Goal: Task Accomplishment & Management: Use online tool/utility

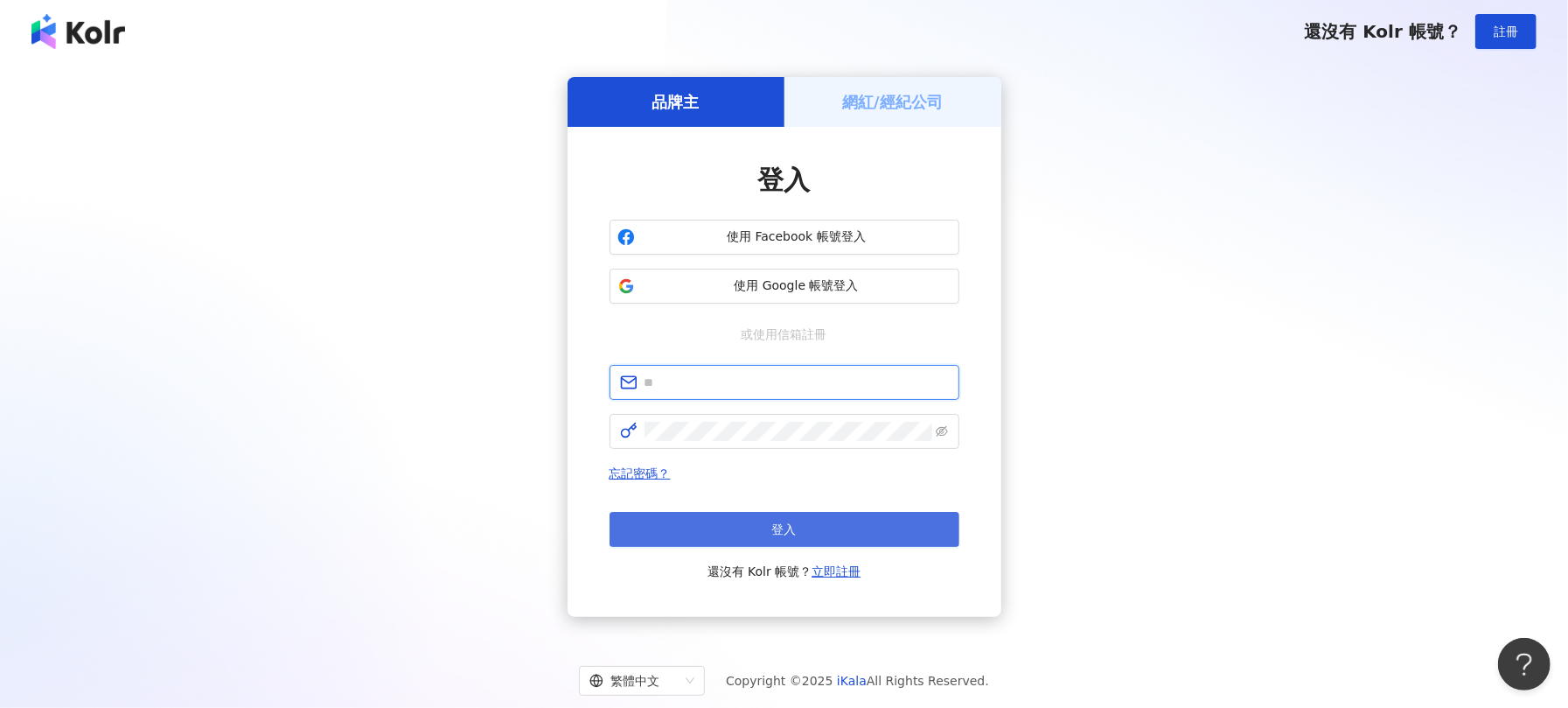
type input "**********"
click at [724, 512] on button "登入" at bounding box center [784, 530] width 349 height 35
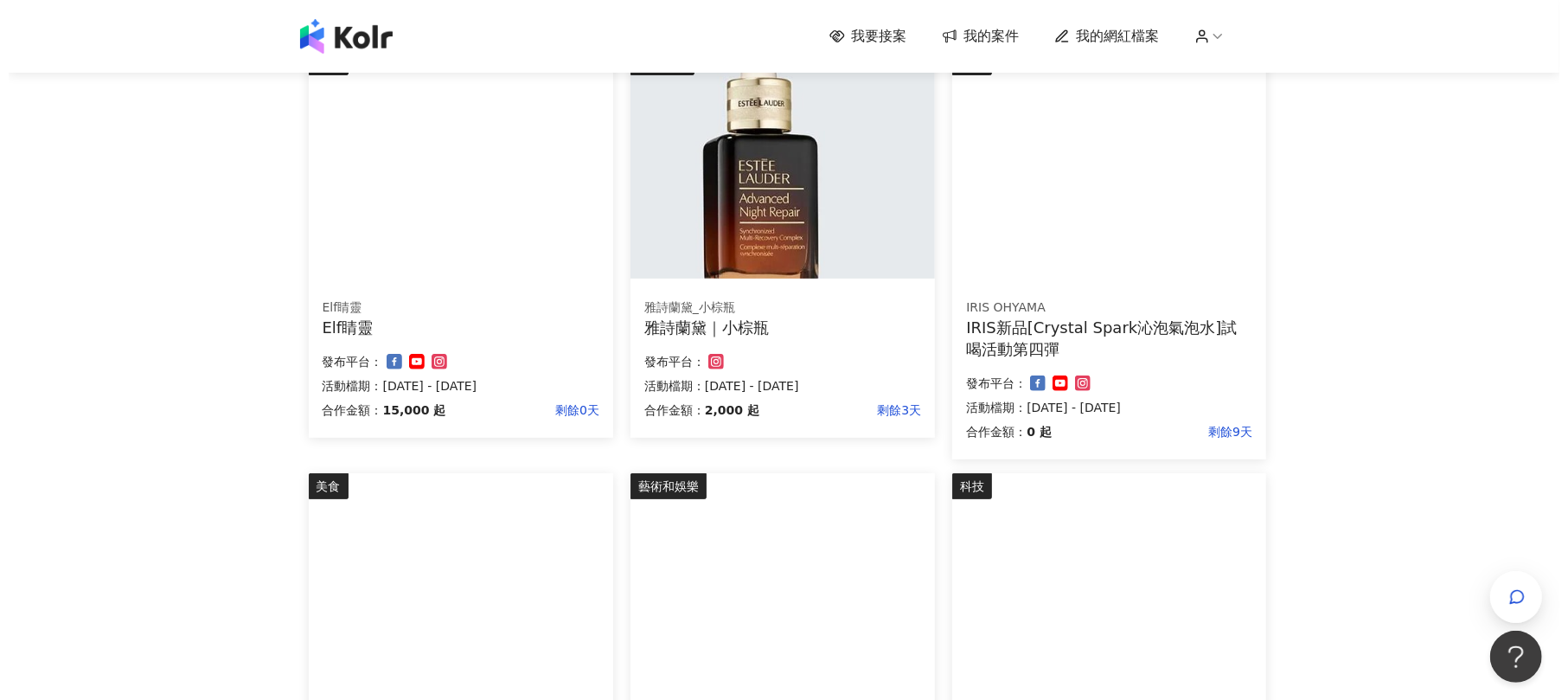
scroll to position [230, 0]
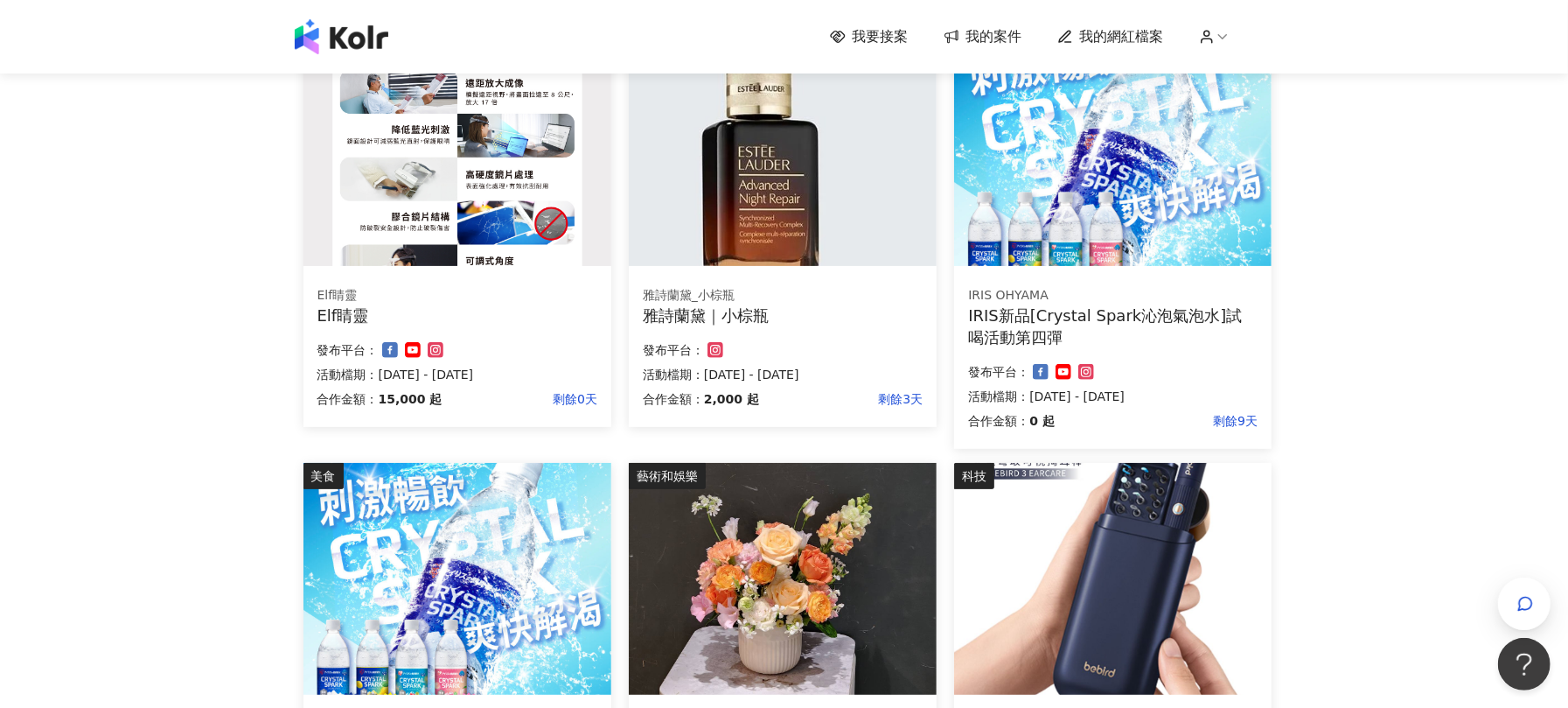
click at [1107, 319] on div "IRIS新品[Crystal Spark沁泡氣泡水]試喝活動第四彈" at bounding box center [1113, 326] width 289 height 43
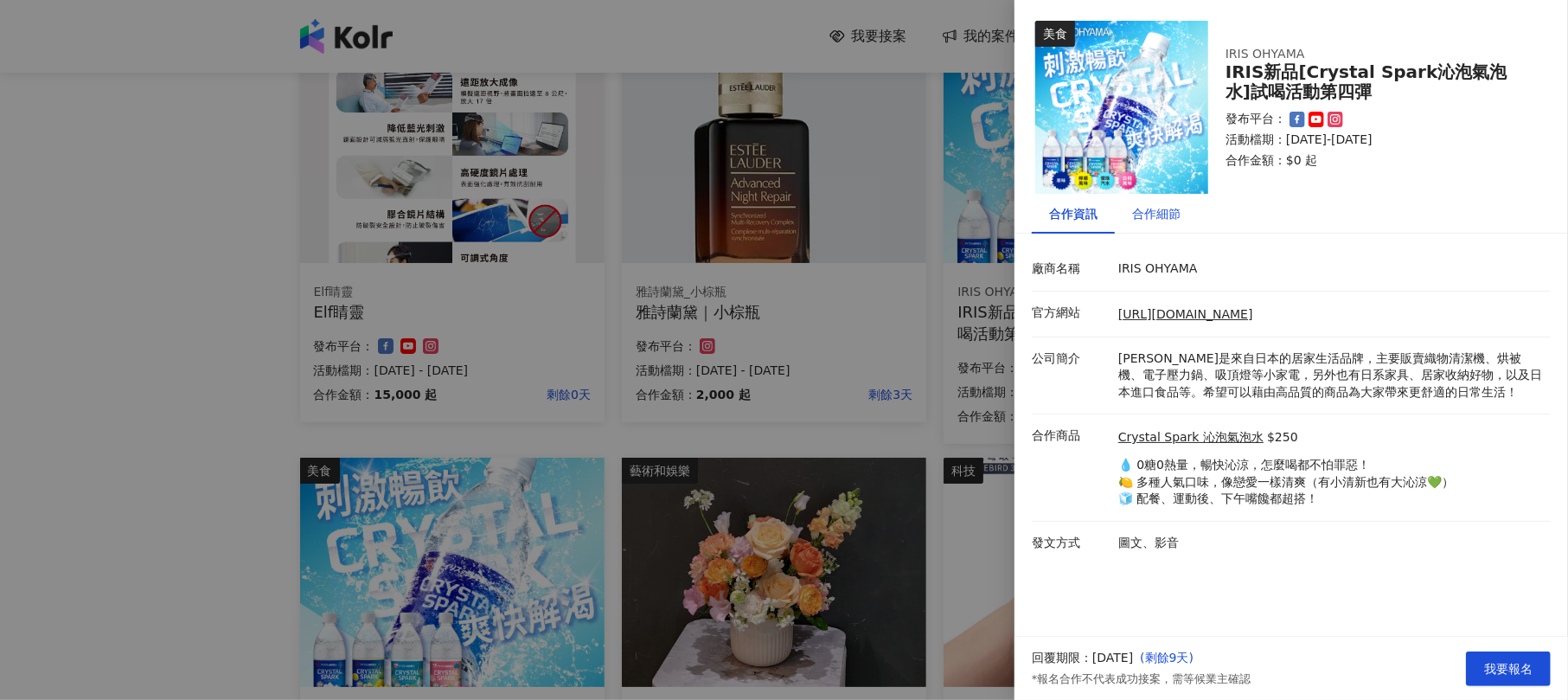
click at [1144, 216] on div "合作細節" at bounding box center [1156, 214] width 49 height 19
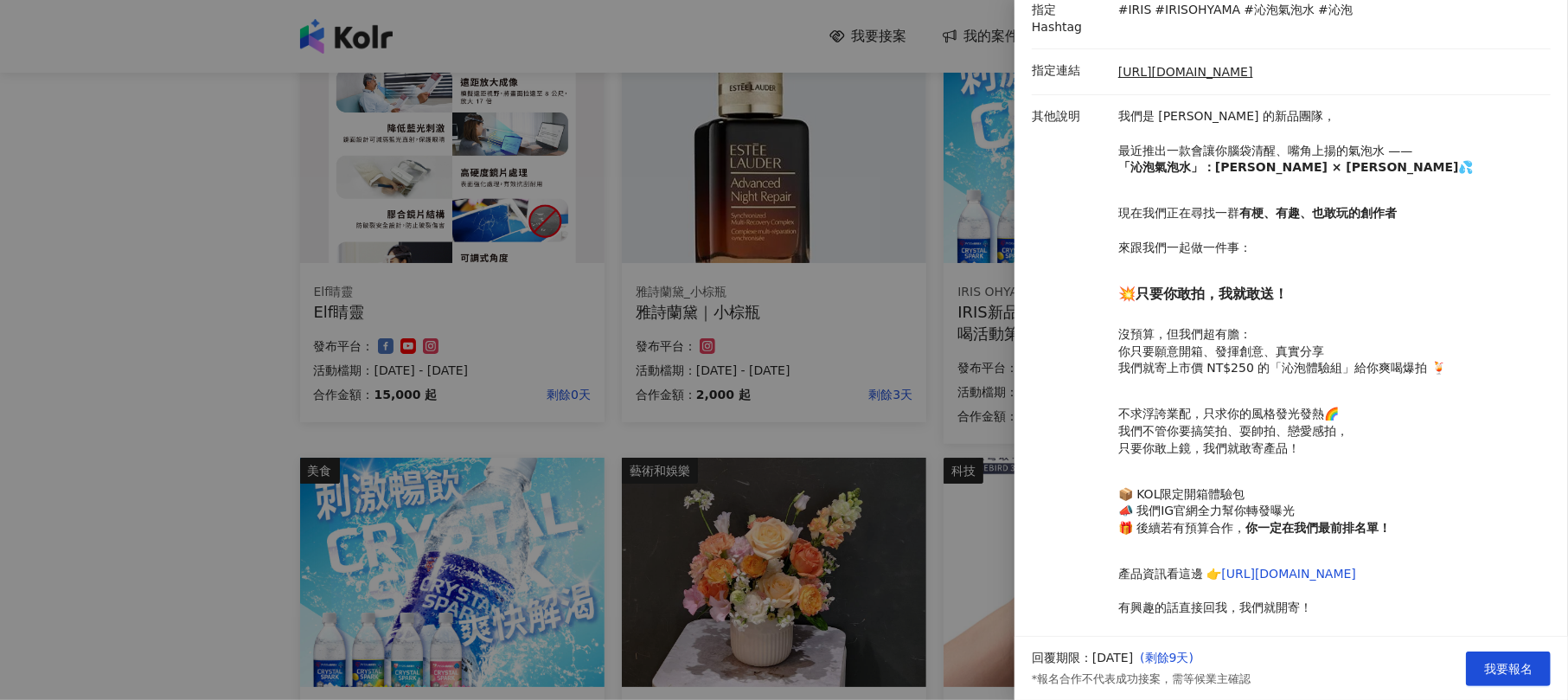
scroll to position [399, 0]
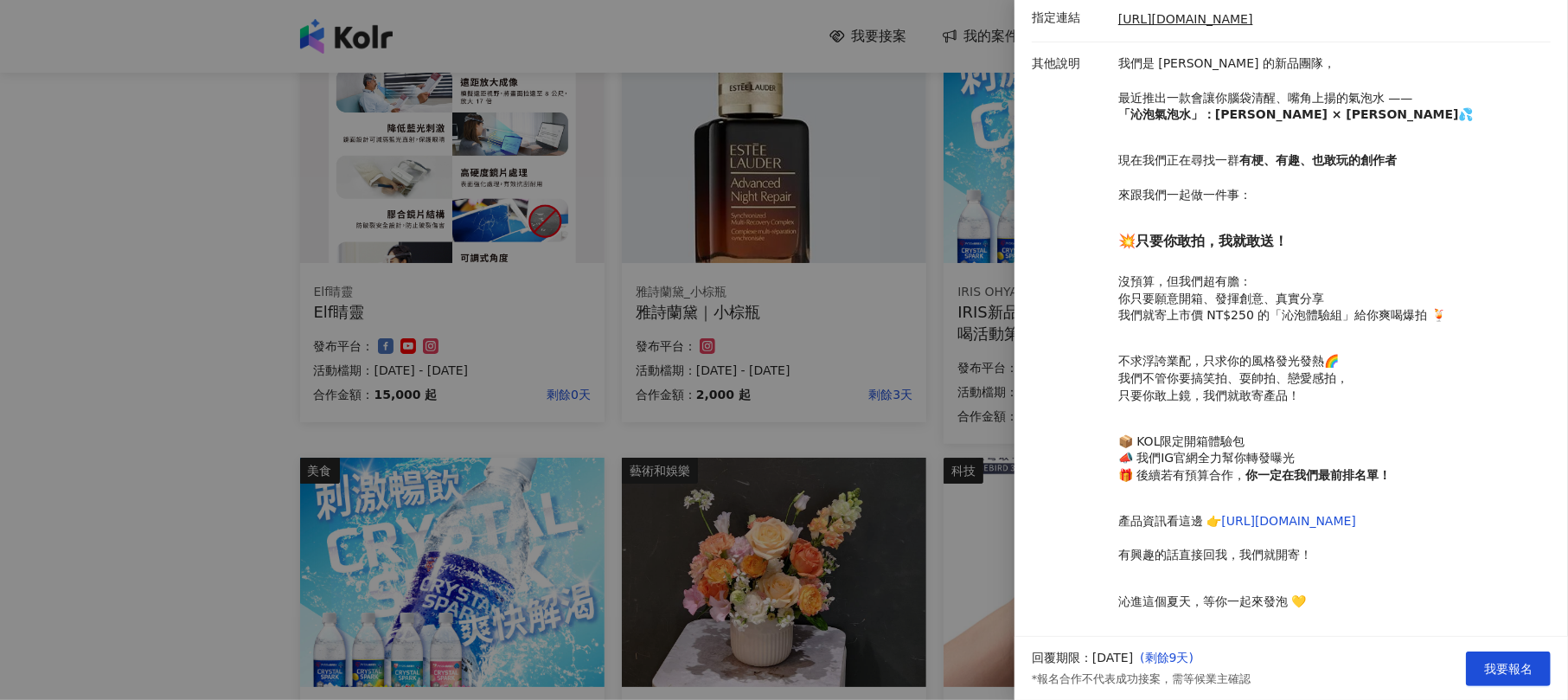
click at [977, 409] on div at bounding box center [784, 350] width 1568 height 700
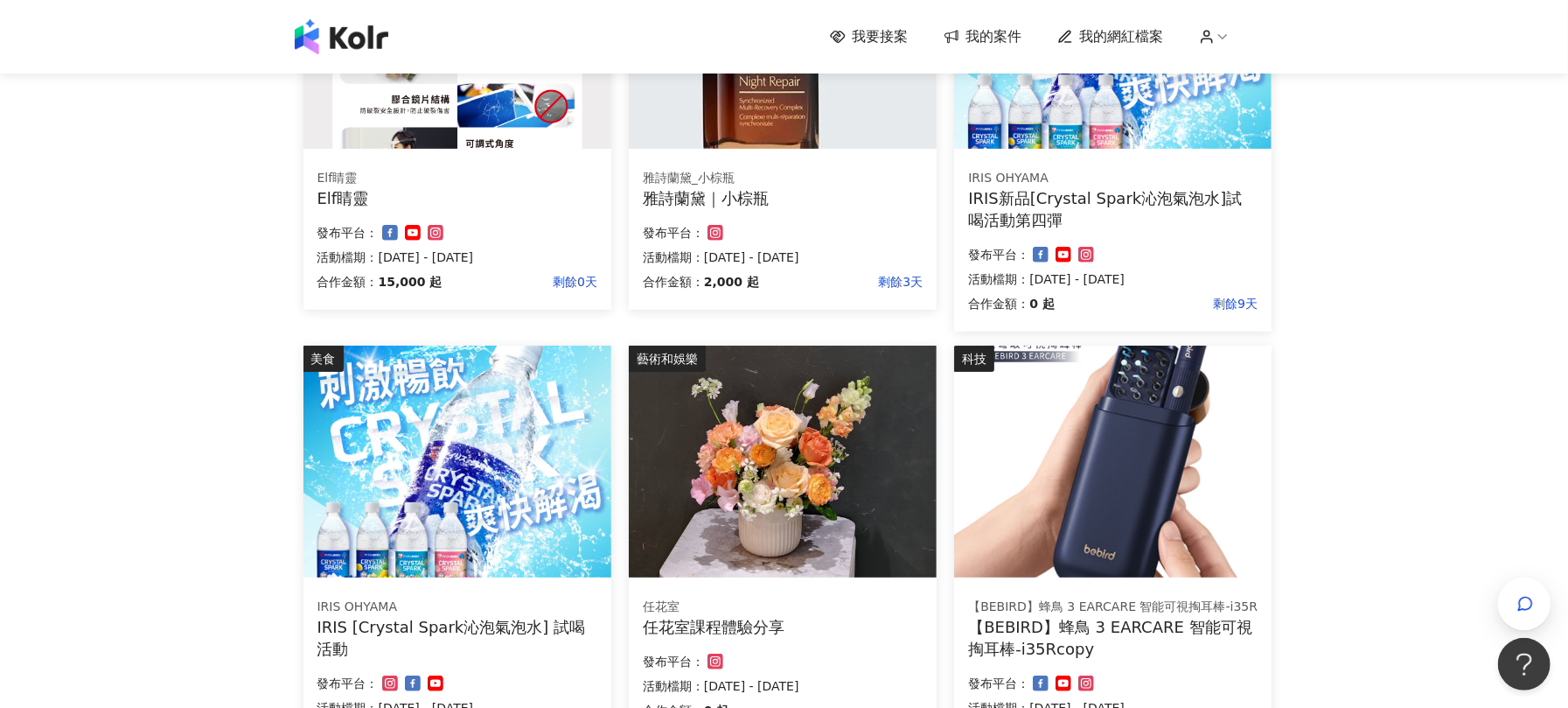
scroll to position [0, 0]
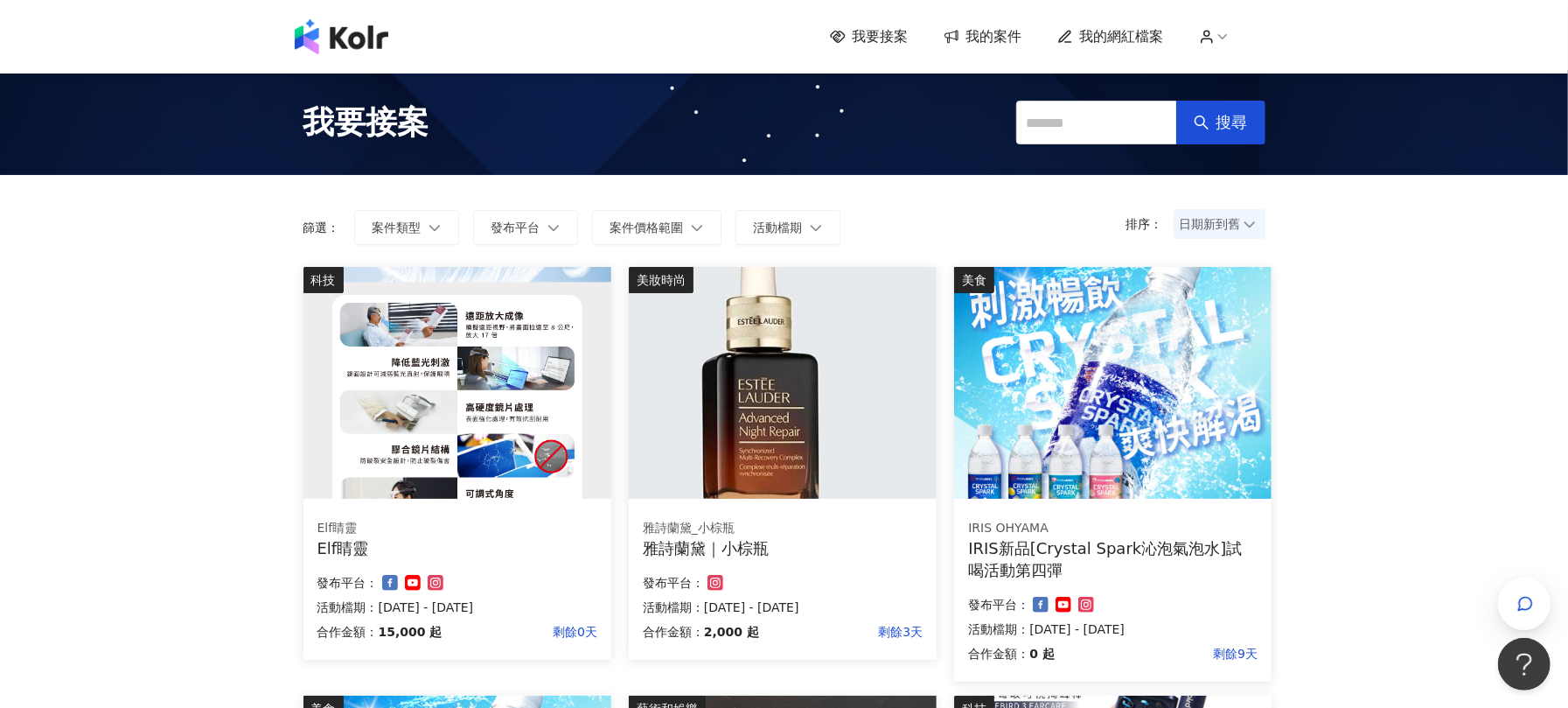
click at [1225, 225] on span "日期新到舊" at bounding box center [1220, 224] width 80 height 27
click at [763, 554] on div "雅詩蘭黛｜小棕瓶" at bounding box center [783, 548] width 280 height 22
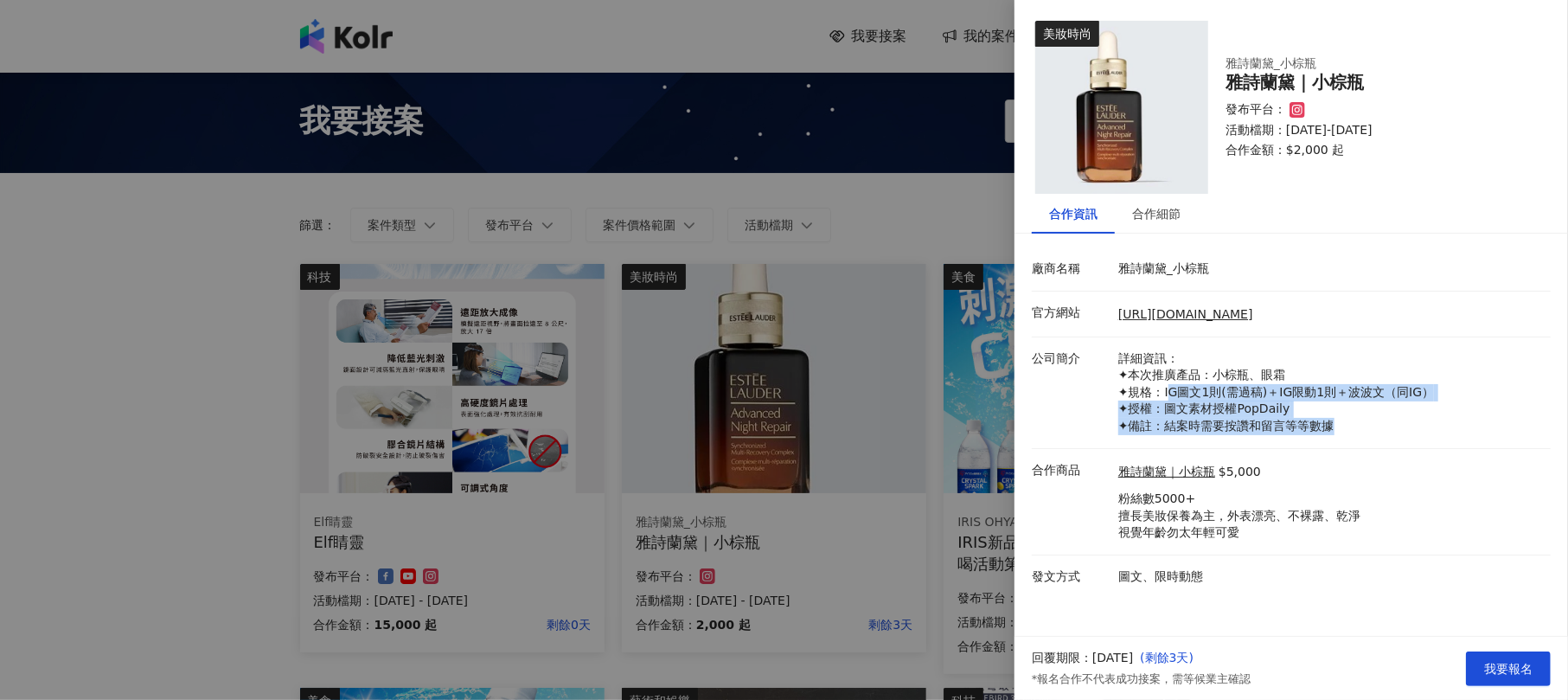
drag, startPoint x: 1168, startPoint y: 392, endPoint x: 1379, endPoint y: 437, distance: 215.7
click at [1379, 437] on li "公司簡介 詳細資訊： ✦本次推廣產品：小棕瓶、眼霜 ✦規格：IG圖文1則(需過稿)＋IG限動1則＋波波文（同IG） ✦授權：圖文素材授權PopDaily ✦備…" at bounding box center [1291, 393] width 519 height 112
drag, startPoint x: 1367, startPoint y: 437, endPoint x: 1154, endPoint y: 394, distance: 217.3
click at [1162, 399] on li "公司簡介 詳細資訊： ✦本次推廣產品：小棕瓶、眼霜 ✦規格：IG圖文1則(需過稿)＋IG限動1則＋波波文（同IG） ✦授權：圖文素材授權PopDaily ✦備…" at bounding box center [1291, 393] width 519 height 112
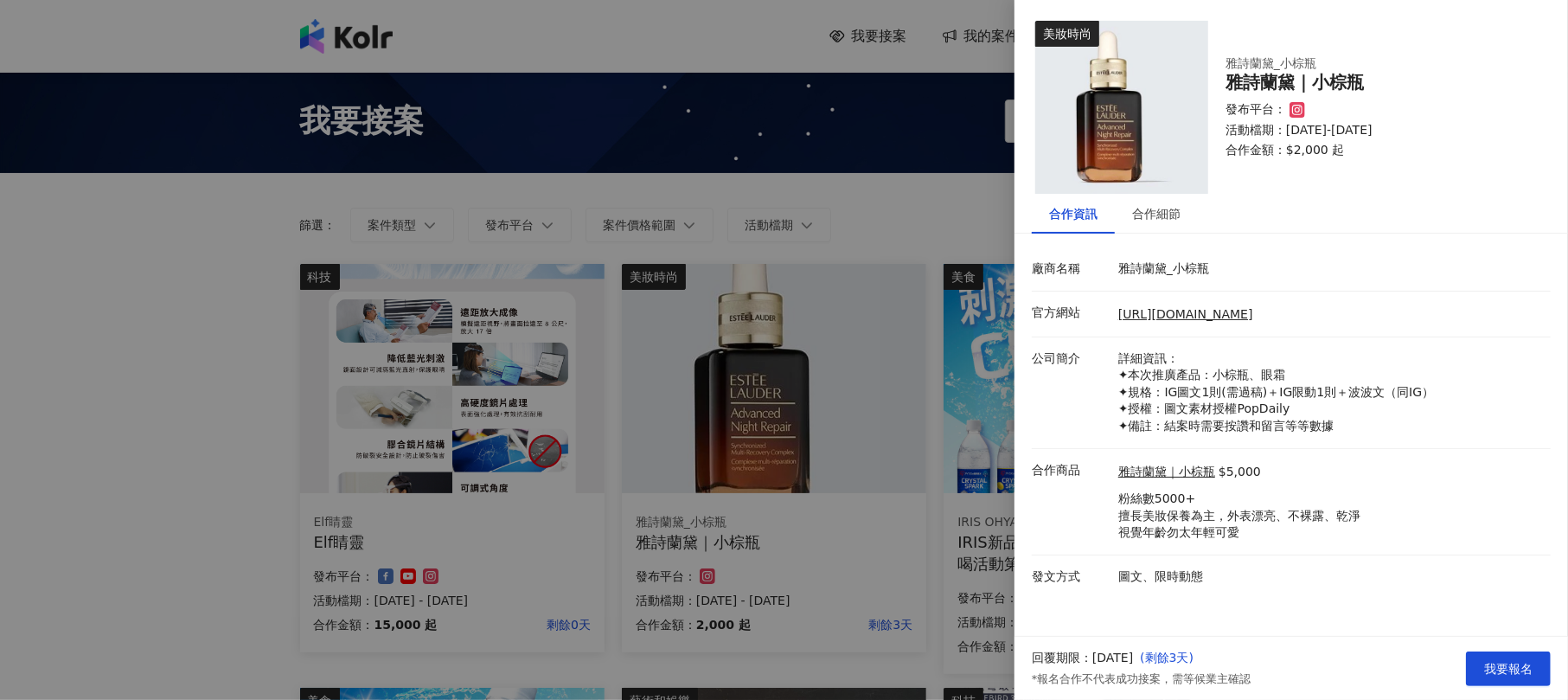
click at [1153, 392] on p "詳細資訊： ✦本次推廣產品：小棕瓶、眼霜 ✦規格：IG圖文1則(需過稿)＋IG限動1則＋波波文（同IG） ✦授權：圖文素材授權PopDaily ✦備註：結案時…" at bounding box center [1330, 392] width 423 height 85
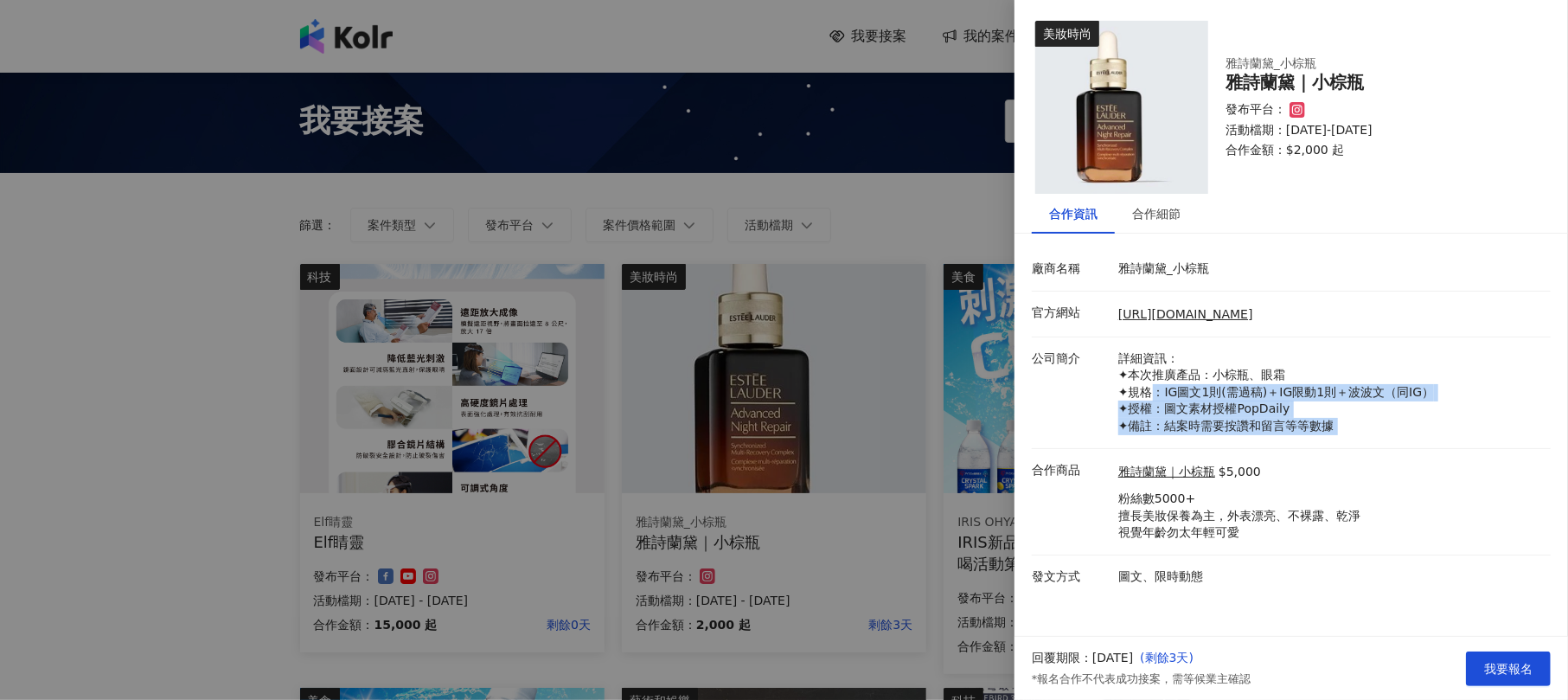
drag, startPoint x: 1153, startPoint y: 392, endPoint x: 1357, endPoint y: 440, distance: 209.6
click at [1357, 440] on li "公司簡介 詳細資訊： ✦本次推廣產品：小棕瓶、眼霜 ✦規格：IG圖文1則(需過稿)＋IG限動1則＋波波文（同IG） ✦授權：圖文素材授權PopDaily ✦備…" at bounding box center [1291, 393] width 519 height 112
drag, startPoint x: 1357, startPoint y: 440, endPoint x: 1142, endPoint y: 391, distance: 220.5
click at [1146, 391] on li "公司簡介 詳細資訊： ✦本次推廣產品：小棕瓶、眼霜 ✦規格：IG圖文1則(需過稿)＋IG限動1則＋波波文（同IG） ✦授權：圖文素材授權PopDaily ✦備…" at bounding box center [1291, 393] width 519 height 112
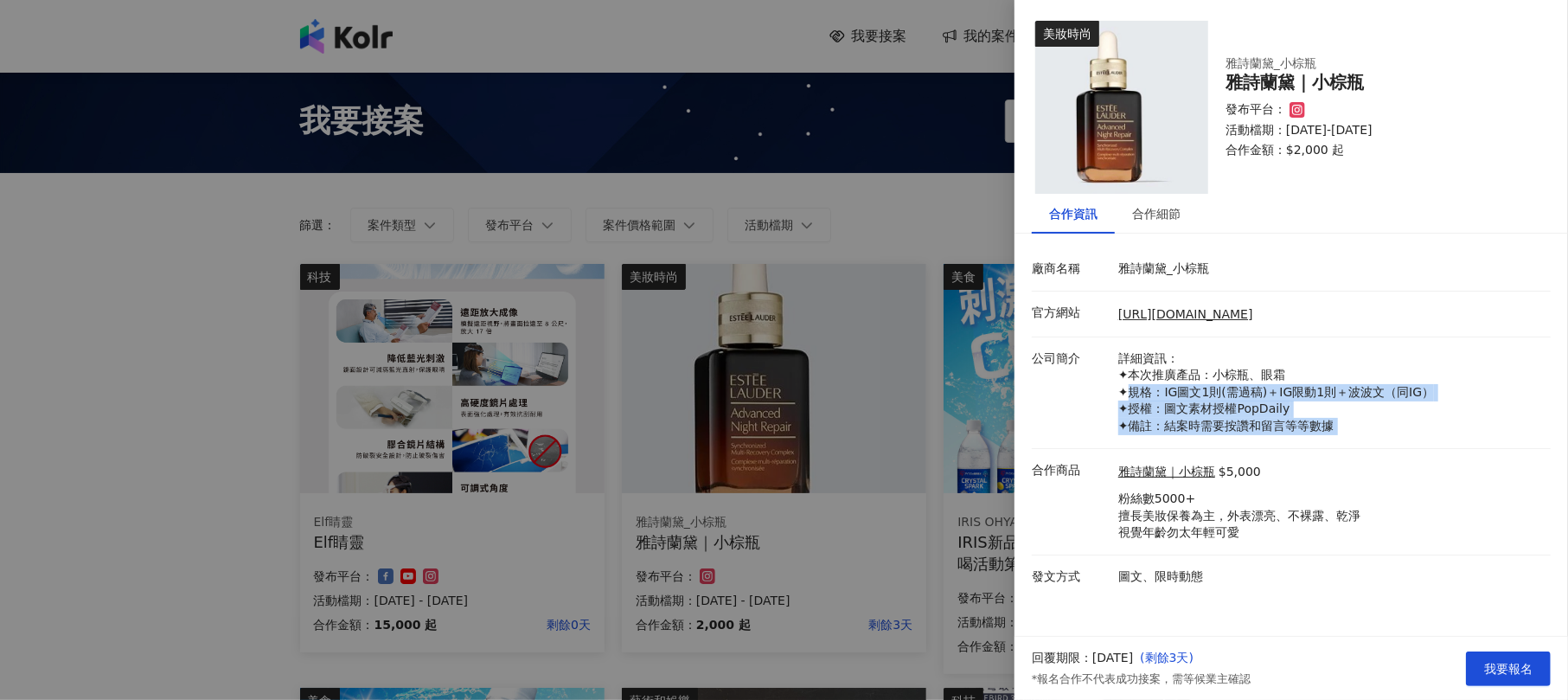
click at [1142, 391] on p "詳細資訊： ✦本次推廣產品：小棕瓶、眼霜 ✦規格：IG圖文1則(需過稿)＋IG限動1則＋波波文（同IG） ✦授權：圖文素材授權PopDaily ✦備註：結案時…" at bounding box center [1330, 392] width 423 height 85
drag, startPoint x: 1142, startPoint y: 391, endPoint x: 1309, endPoint y: 425, distance: 170.4
click at [1309, 425] on p "詳細資訊： ✦本次推廣產品：小棕瓶、眼霜 ✦規格：IG圖文1則(需過稿)＋IG限動1則＋波波文（同IG） ✦授權：圖文素材授權PopDaily ✦備註：結案時…" at bounding box center [1330, 392] width 423 height 85
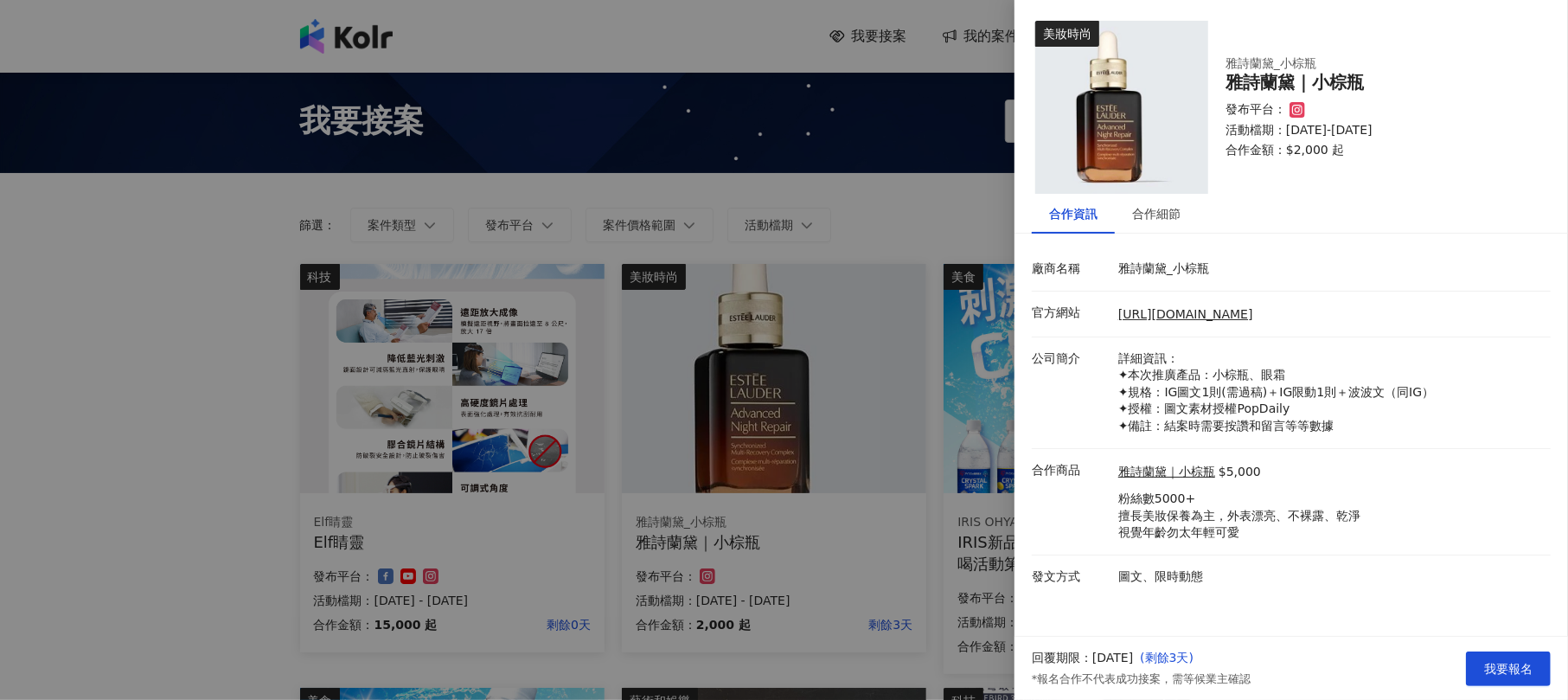
click at [1193, 530] on p "粉絲數5000+ 擅長美妝保養為主，外表漂亮、不裸露、乾淨 視覺年齡勿太年輕可愛" at bounding box center [1239, 516] width 242 height 51
click at [1163, 537] on p "粉絲數5000+ 擅長美妝保養為主，外表漂亮、不裸露、乾淨 視覺年齡勿太年輕可愛" at bounding box center [1239, 516] width 242 height 51
drag, startPoint x: 1155, startPoint y: 540, endPoint x: 1261, endPoint y: 531, distance: 106.4
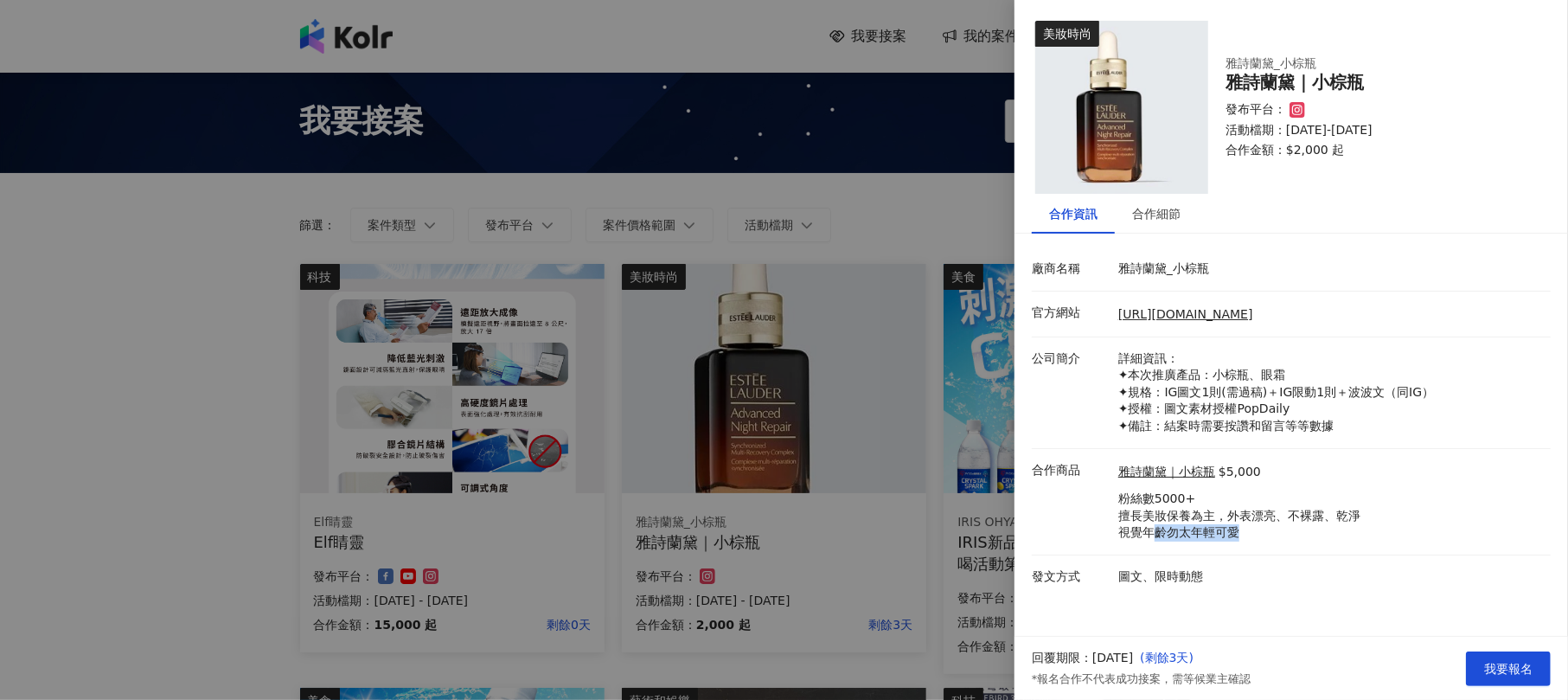
click at [1261, 531] on p "粉絲數5000+ 擅長美妝保養為主，外表漂亮、不裸露、乾淨 視覺年齡勿太年輕可愛" at bounding box center [1239, 516] width 242 height 51
click at [1180, 209] on div "合作細節" at bounding box center [1156, 214] width 49 height 19
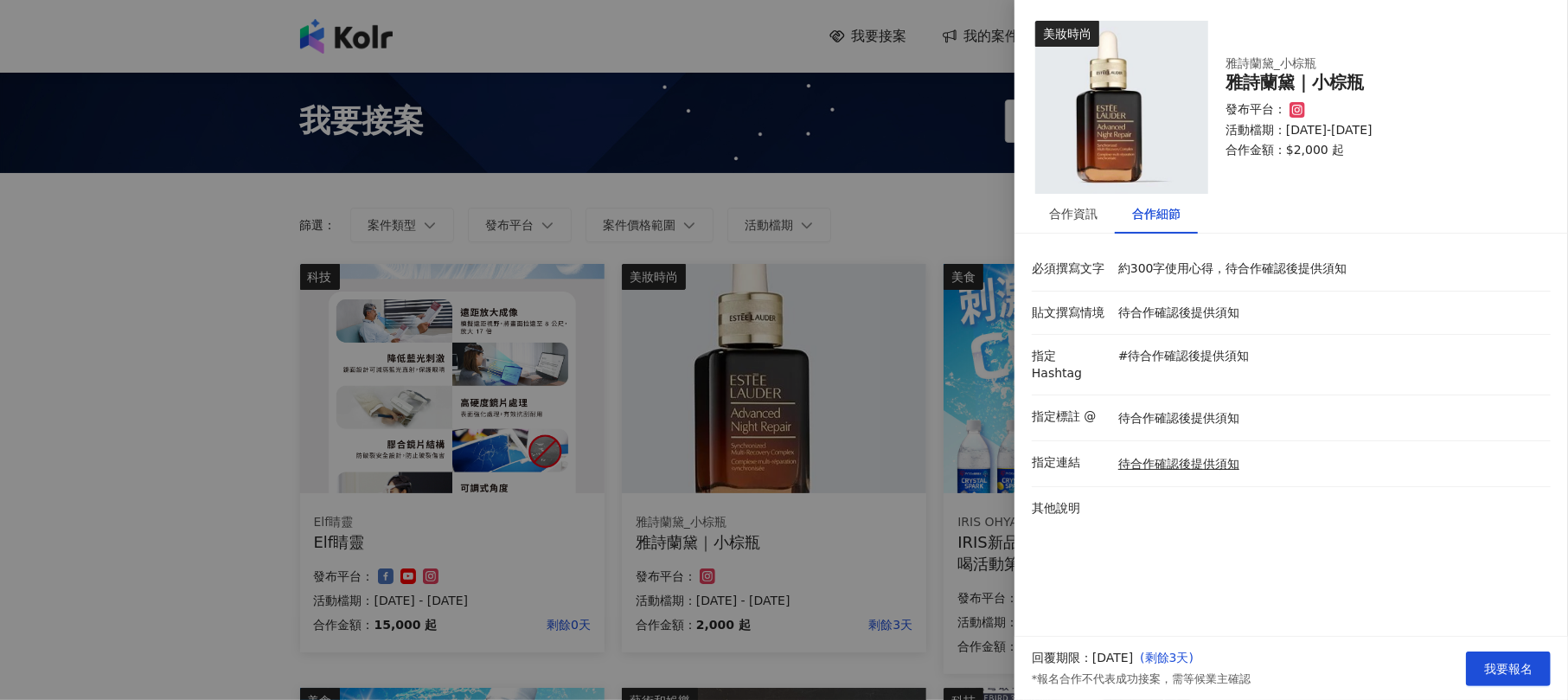
click at [972, 444] on div at bounding box center [784, 350] width 1568 height 700
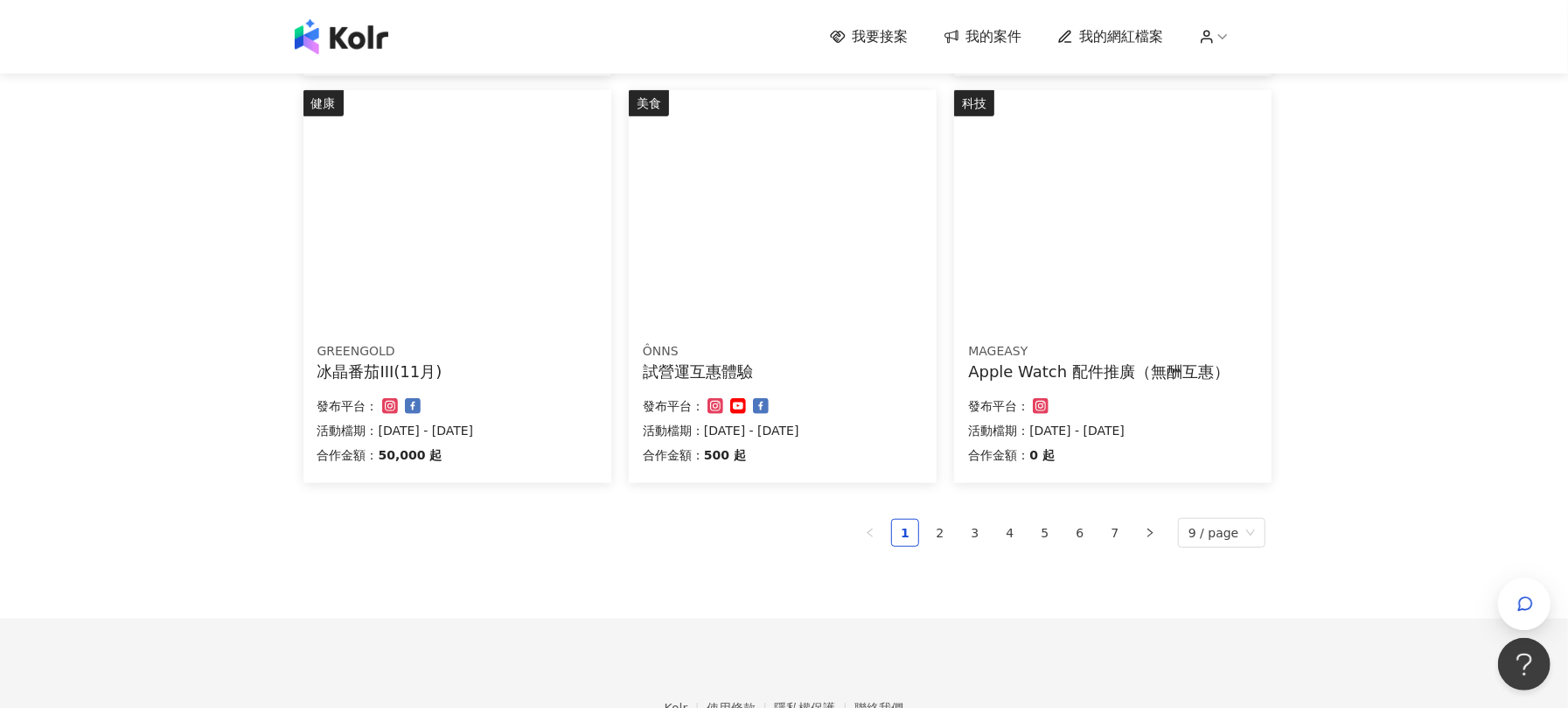
scroll to position [1138, 0]
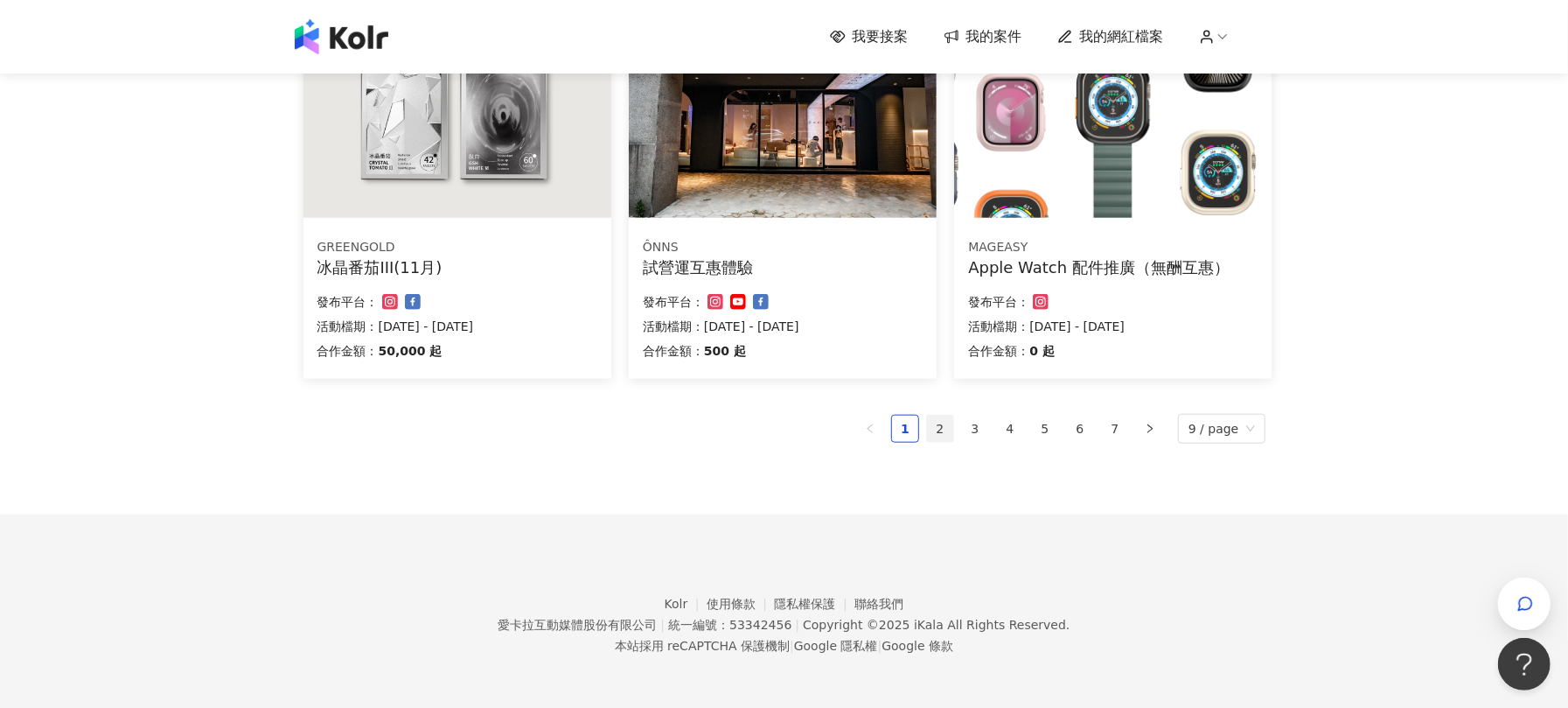
click at [943, 424] on link "2" at bounding box center [940, 428] width 27 height 27
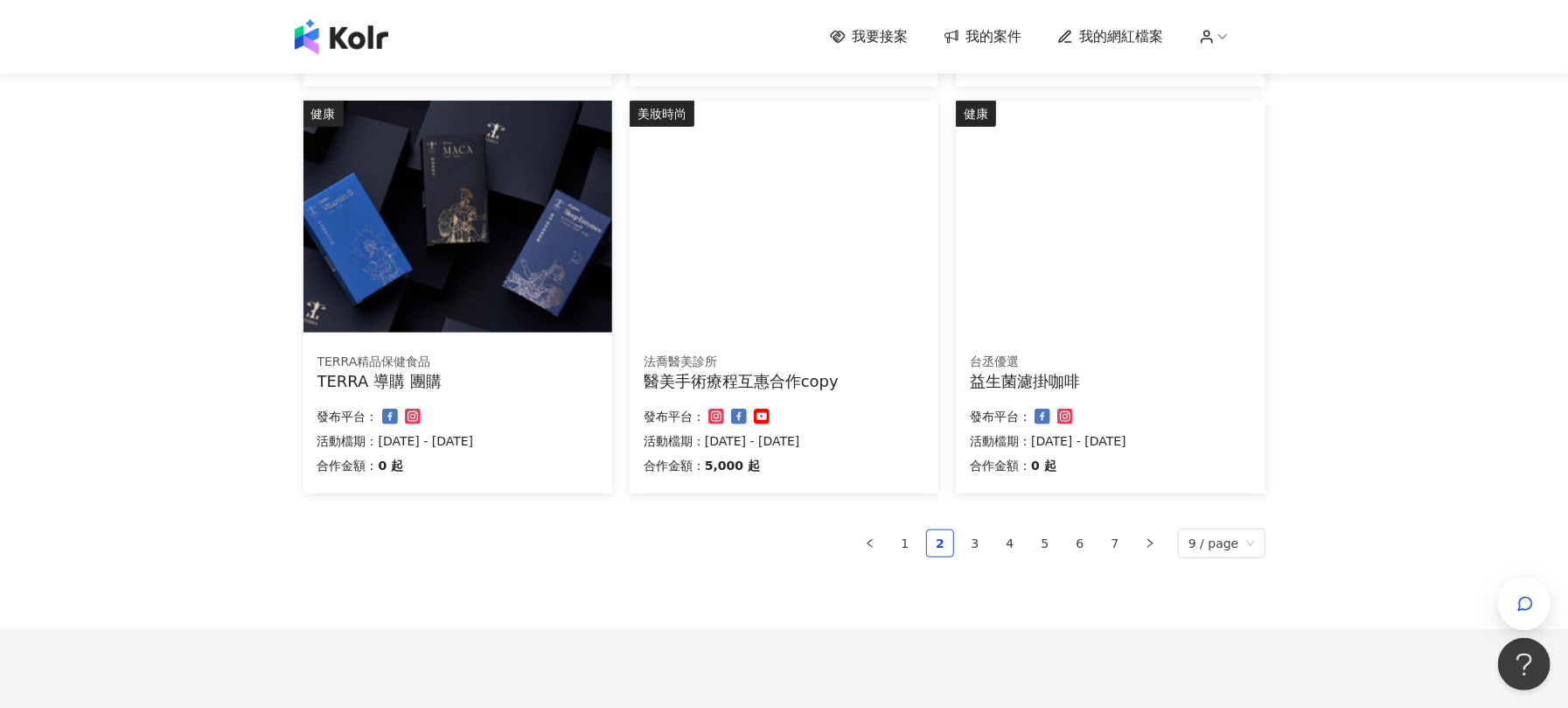
scroll to position [1117, 0]
